Goal: Transaction & Acquisition: Book appointment/travel/reservation

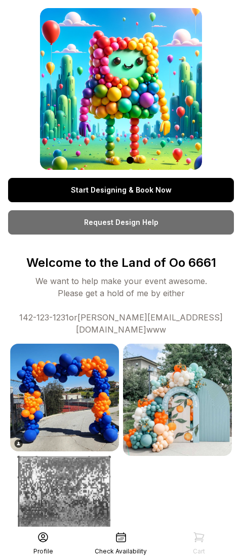
click at [123, 184] on link "Start Designing & Book Now" at bounding box center [121, 190] width 226 height 24
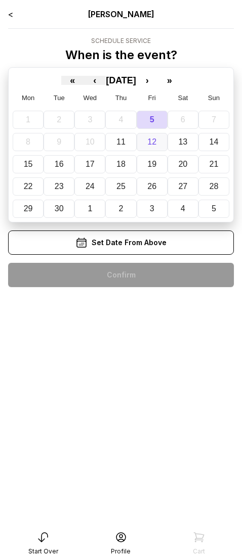
click at [151, 145] on abbr "12" at bounding box center [151, 142] width 9 height 9
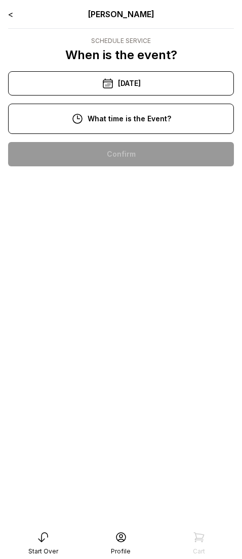
click at [143, 153] on div "1:00 pm" at bounding box center [120, 154] width 209 height 24
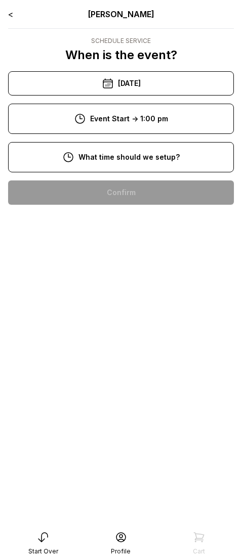
click at [134, 187] on div "11:00 am" at bounding box center [120, 193] width 209 height 24
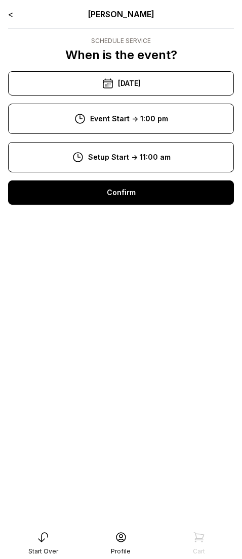
click at [136, 192] on div "Confirm" at bounding box center [121, 193] width 226 height 24
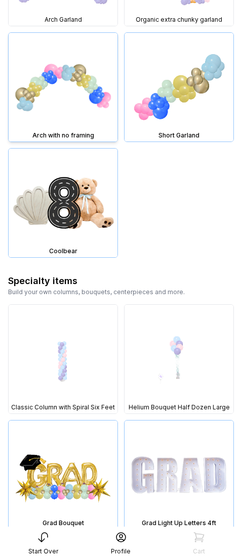
click at [61, 100] on img at bounding box center [63, 87] width 109 height 109
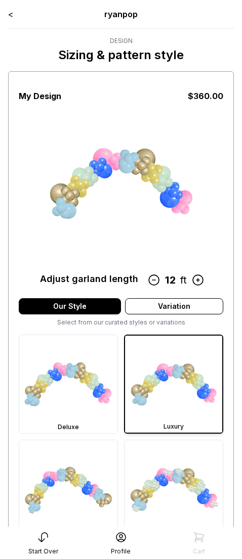
click at [197, 280] on icon at bounding box center [198, 280] width 10 height 10
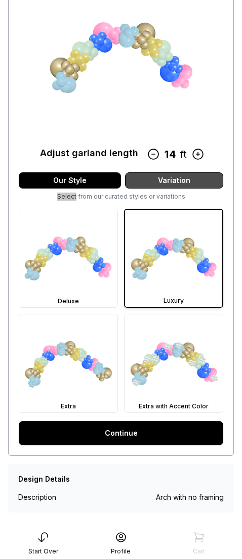
scroll to position [138, 0]
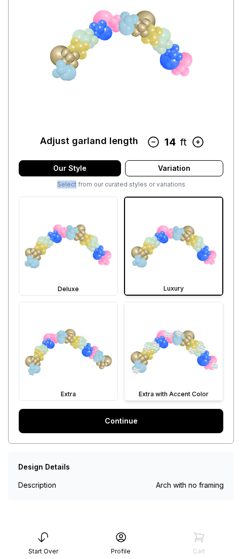
click at [156, 361] on img at bounding box center [173, 351] width 98 height 98
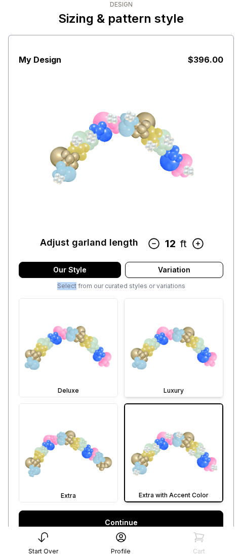
scroll to position [0, 0]
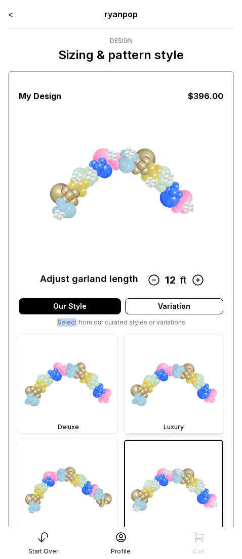
click at [173, 383] on img at bounding box center [173, 384] width 98 height 98
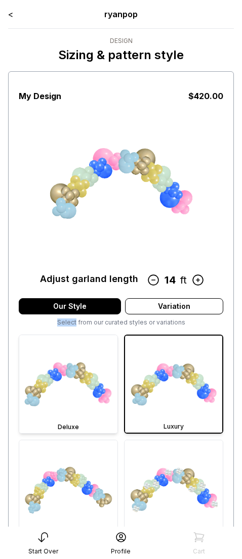
click at [72, 367] on img at bounding box center [68, 384] width 98 height 98
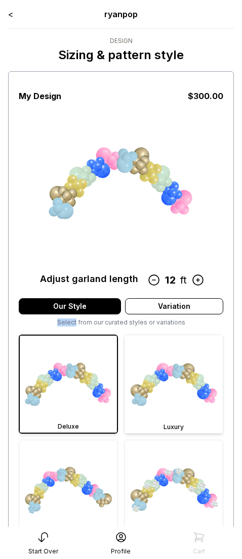
click at [167, 390] on img at bounding box center [173, 384] width 98 height 98
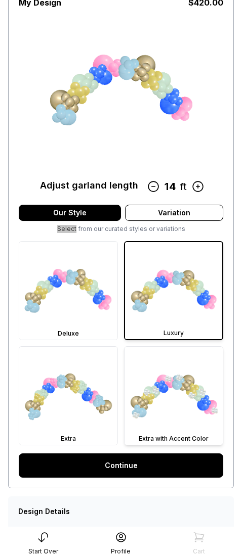
scroll to position [138, 0]
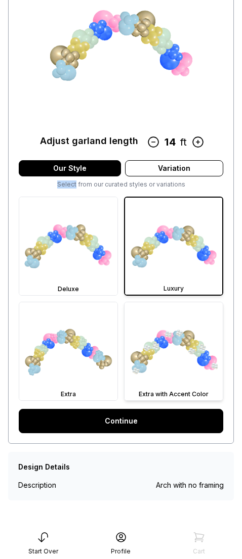
click at [153, 372] on img at bounding box center [173, 351] width 98 height 98
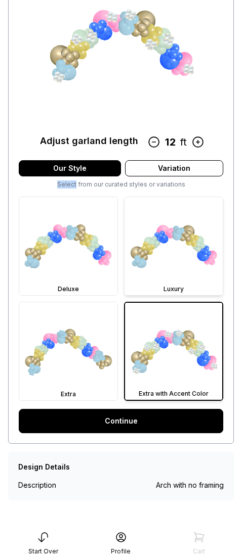
click at [153, 261] on img at bounding box center [173, 246] width 98 height 98
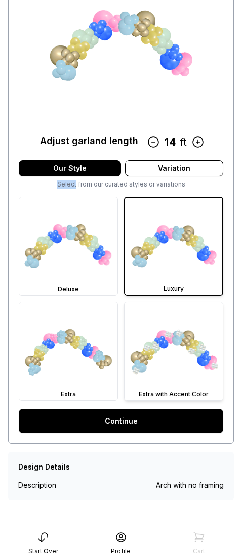
click at [163, 324] on img at bounding box center [173, 351] width 98 height 98
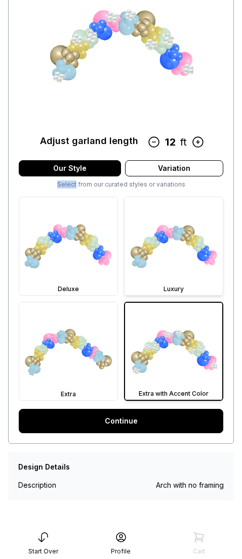
click at [164, 272] on img at bounding box center [173, 246] width 98 height 98
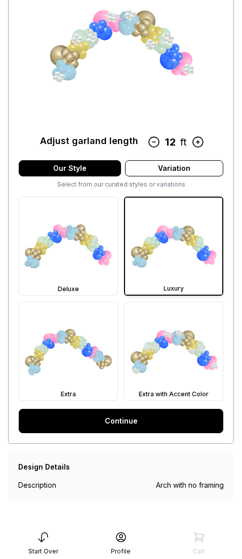
click at [120, 292] on div "Deluxe Luxury Extra Extra with Accent Color" at bounding box center [121, 299] width 204 height 204
click at [104, 283] on div "Deluxe" at bounding box center [68, 289] width 98 height 12
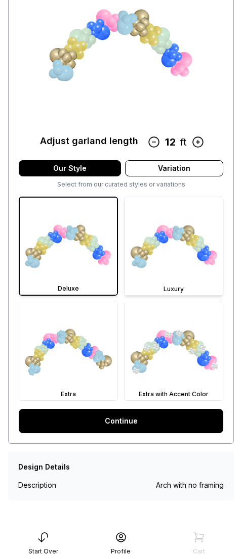
click at [175, 342] on img at bounding box center [173, 351] width 98 height 98
click at [170, 281] on img at bounding box center [173, 246] width 98 height 98
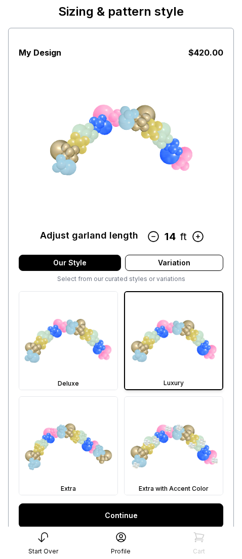
scroll to position [0, 0]
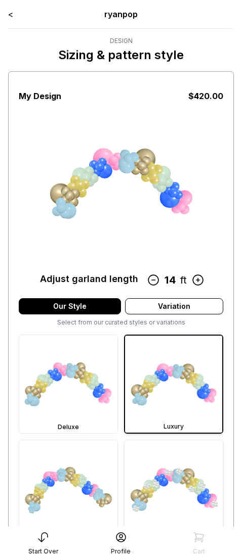
click at [187, 455] on img at bounding box center [173, 489] width 98 height 98
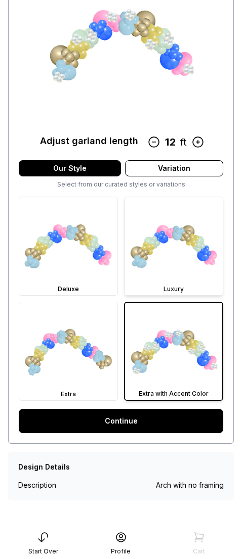
click at [171, 277] on img at bounding box center [173, 246] width 98 height 98
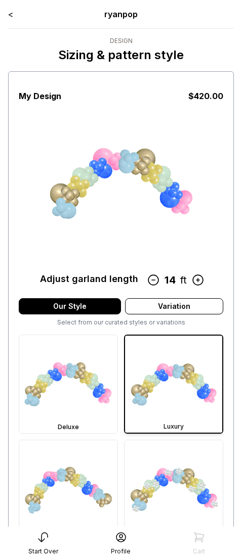
scroll to position [138, 0]
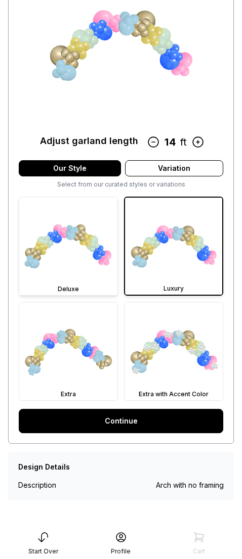
click at [92, 274] on img at bounding box center [68, 246] width 98 height 98
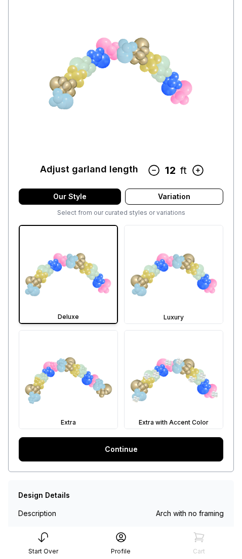
scroll to position [0, 0]
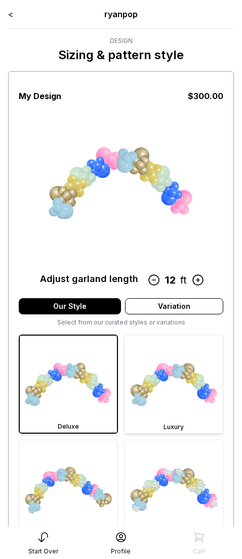
click at [173, 378] on img at bounding box center [173, 384] width 98 height 98
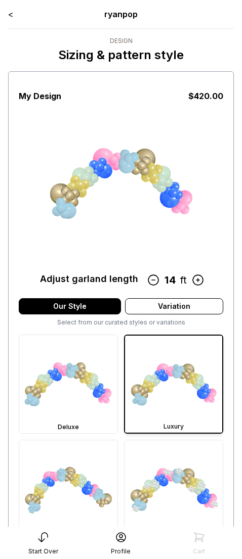
click at [156, 281] on icon at bounding box center [153, 280] width 13 height 13
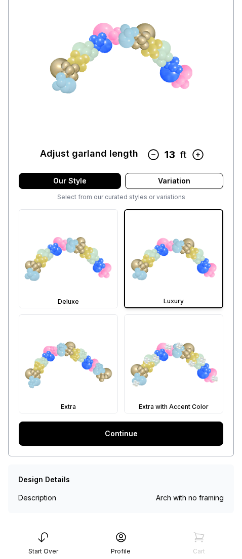
scroll to position [138, 0]
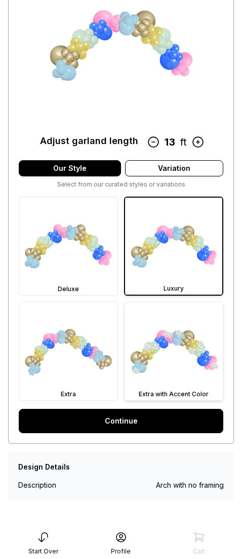
click at [184, 336] on img at bounding box center [173, 351] width 98 height 98
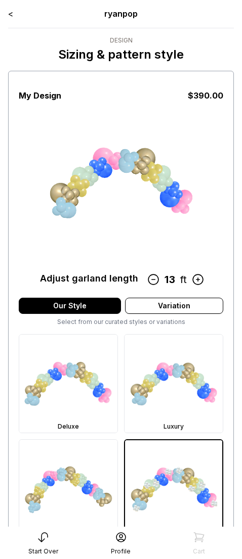
scroll to position [0, 0]
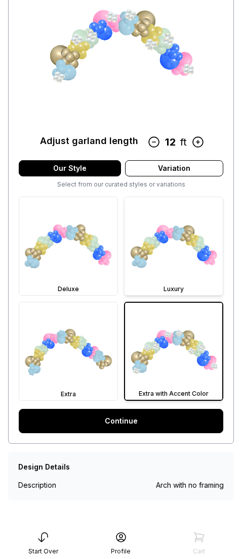
click at [178, 217] on img at bounding box center [173, 246] width 98 height 98
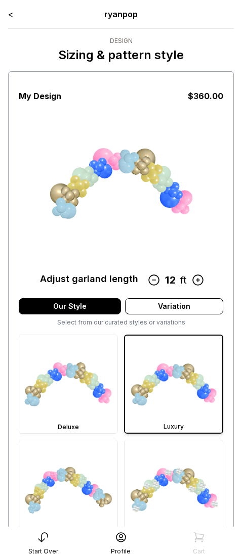
click at [200, 280] on icon at bounding box center [197, 280] width 13 height 13
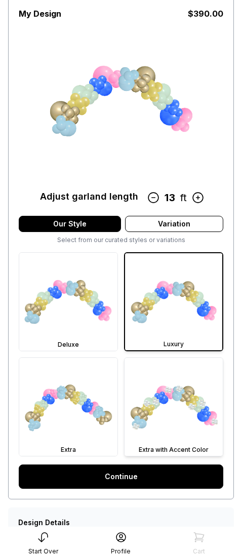
scroll to position [84, 0]
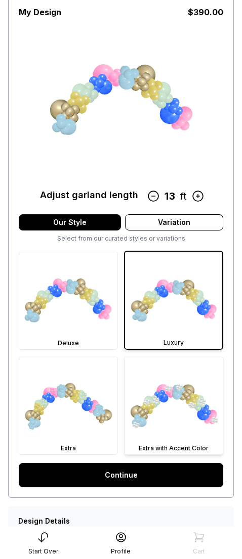
click at [187, 430] on img at bounding box center [173, 405] width 98 height 98
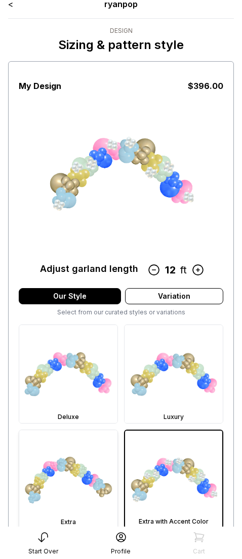
scroll to position [11, 0]
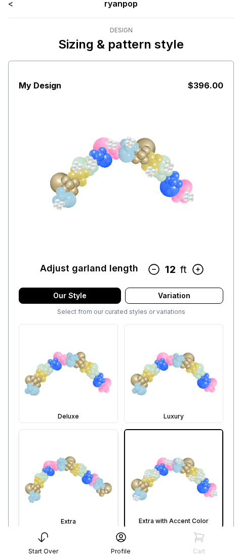
click at [81, 469] on img at bounding box center [68, 479] width 98 height 98
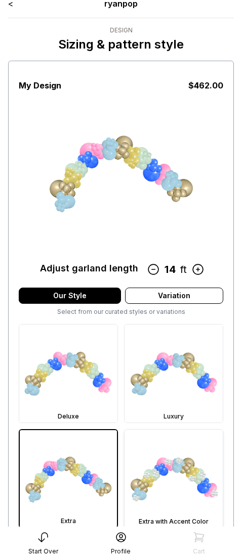
click at [160, 456] on img at bounding box center [173, 479] width 98 height 98
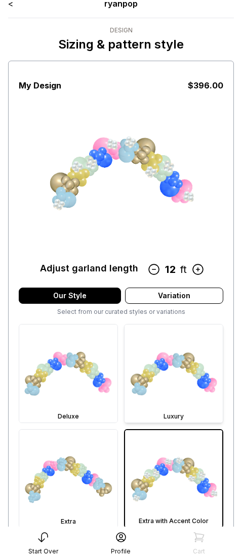
click at [162, 384] on img at bounding box center [173, 374] width 98 height 98
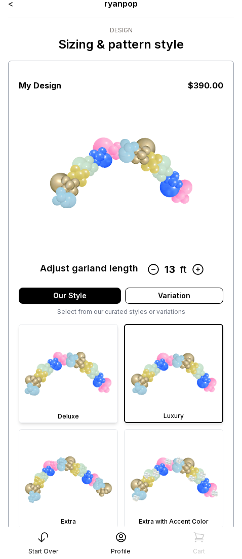
click at [85, 377] on img at bounding box center [68, 374] width 98 height 98
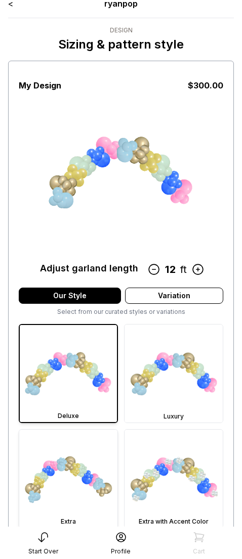
click at [85, 481] on img at bounding box center [68, 479] width 98 height 98
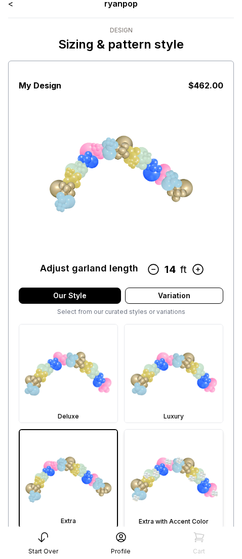
click at [165, 471] on img at bounding box center [173, 479] width 98 height 98
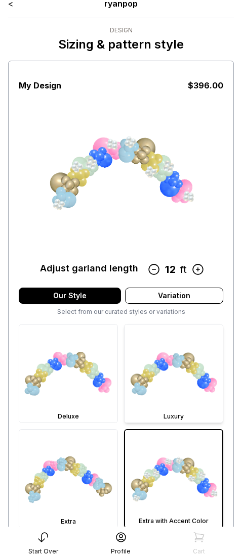
click at [166, 385] on img at bounding box center [173, 374] width 98 height 98
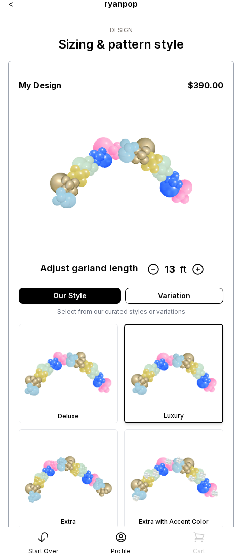
click at [158, 265] on icon at bounding box center [153, 269] width 13 height 13
click at [82, 463] on img at bounding box center [68, 479] width 98 height 98
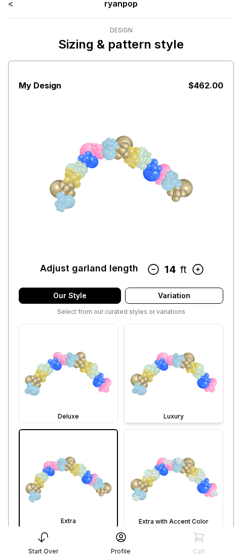
click at [152, 382] on img at bounding box center [173, 374] width 98 height 98
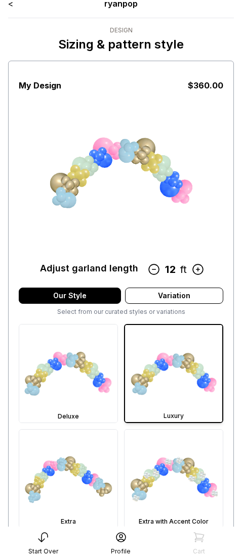
click at [201, 265] on icon at bounding box center [198, 269] width 10 height 10
click at [201, 266] on icon at bounding box center [198, 269] width 10 height 10
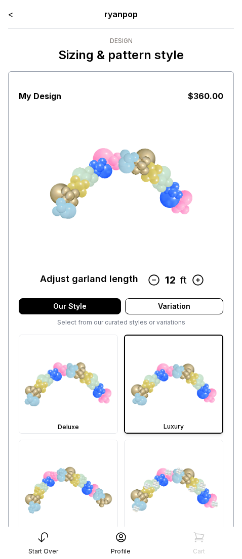
scroll to position [11, 0]
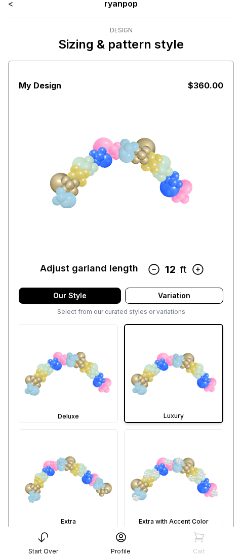
click at [205, 182] on div "My Design $ 360.00 Adjust garland length 12 ft" at bounding box center [121, 177] width 204 height 196
click at [177, 453] on img at bounding box center [173, 479] width 98 height 98
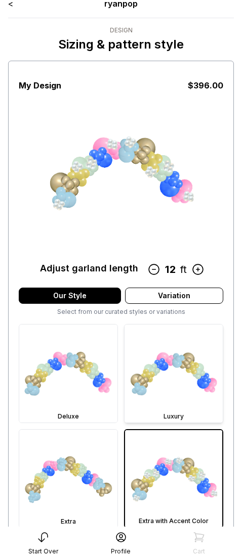
click at [169, 405] on img at bounding box center [173, 374] width 98 height 98
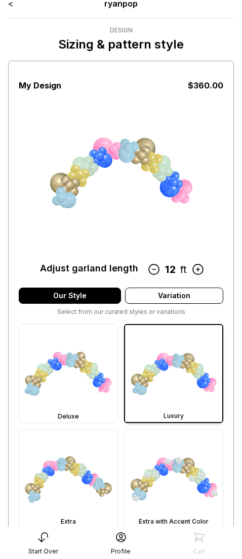
click at [204, 268] on div "My Design $ 360.00 Adjust garland length 12 ft" at bounding box center [121, 177] width 204 height 196
click at [203, 269] on icon at bounding box center [197, 269] width 13 height 13
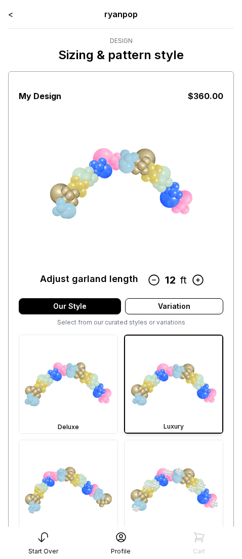
scroll to position [11, 0]
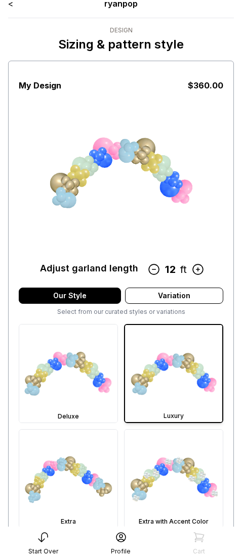
click at [197, 271] on icon at bounding box center [197, 269] width 13 height 13
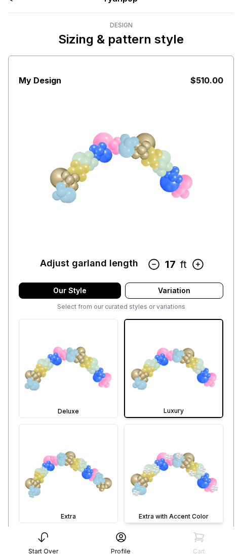
scroll to position [29, 0]
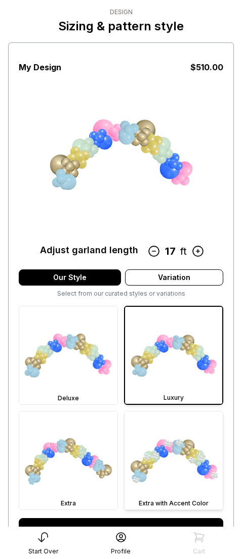
click at [184, 458] on img at bounding box center [173, 461] width 98 height 98
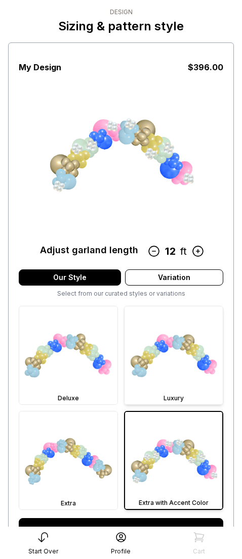
click at [150, 370] on img at bounding box center [173, 355] width 98 height 98
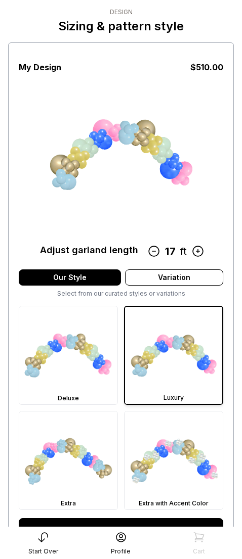
click at [173, 369] on img at bounding box center [173, 355] width 97 height 97
click at [105, 367] on img at bounding box center [68, 355] width 98 height 98
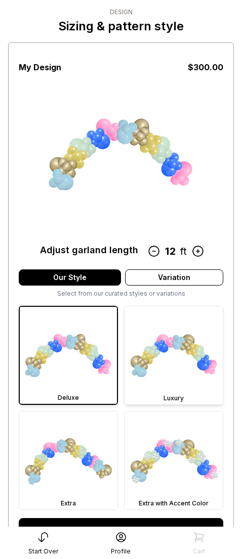
click at [172, 370] on img at bounding box center [173, 355] width 98 height 98
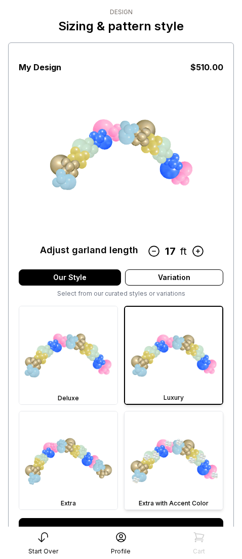
click at [164, 492] on img at bounding box center [173, 461] width 98 height 98
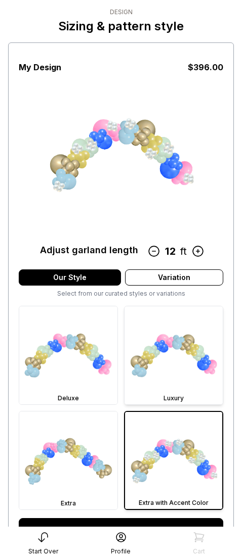
click at [151, 346] on img at bounding box center [173, 355] width 98 height 98
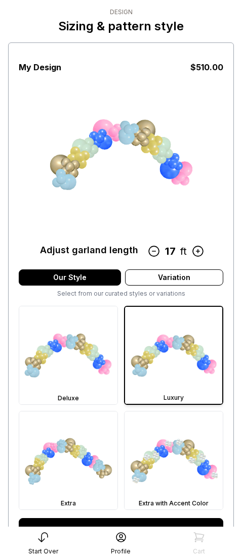
click at [186, 377] on img at bounding box center [173, 355] width 97 height 97
